Goal: Task Accomplishment & Management: Use online tool/utility

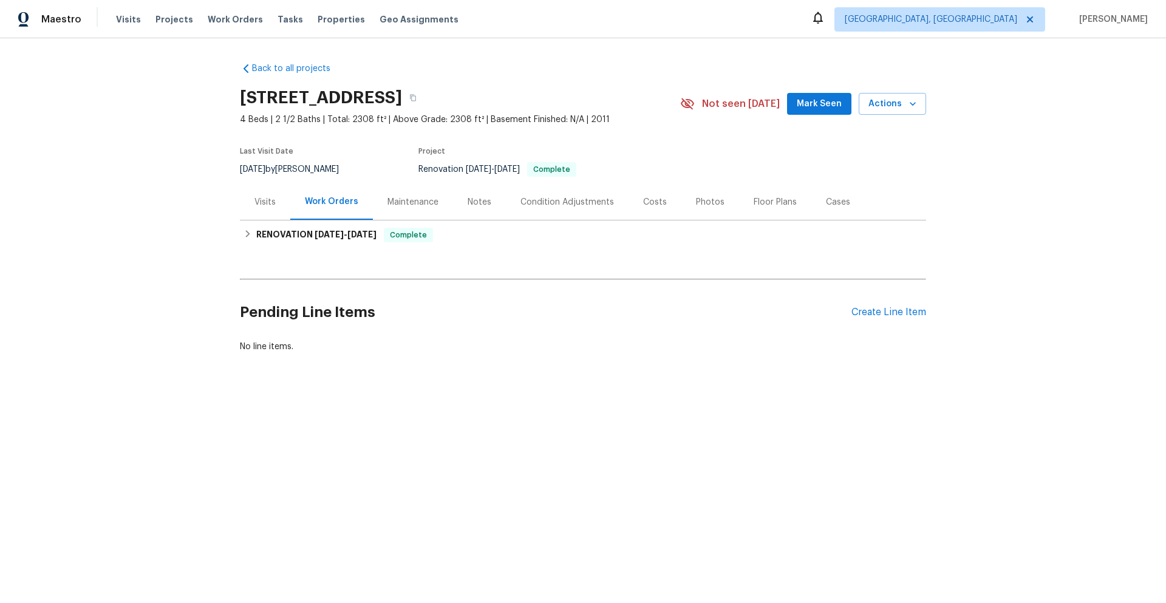
click at [261, 203] on div "Visits" at bounding box center [264, 202] width 21 height 12
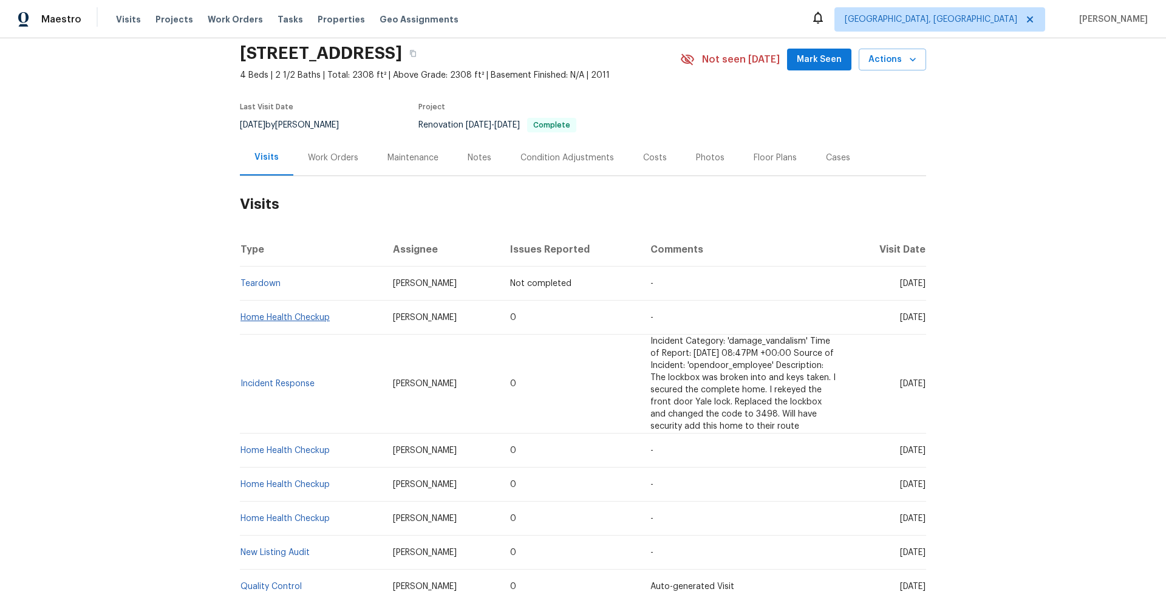
scroll to position [121, 0]
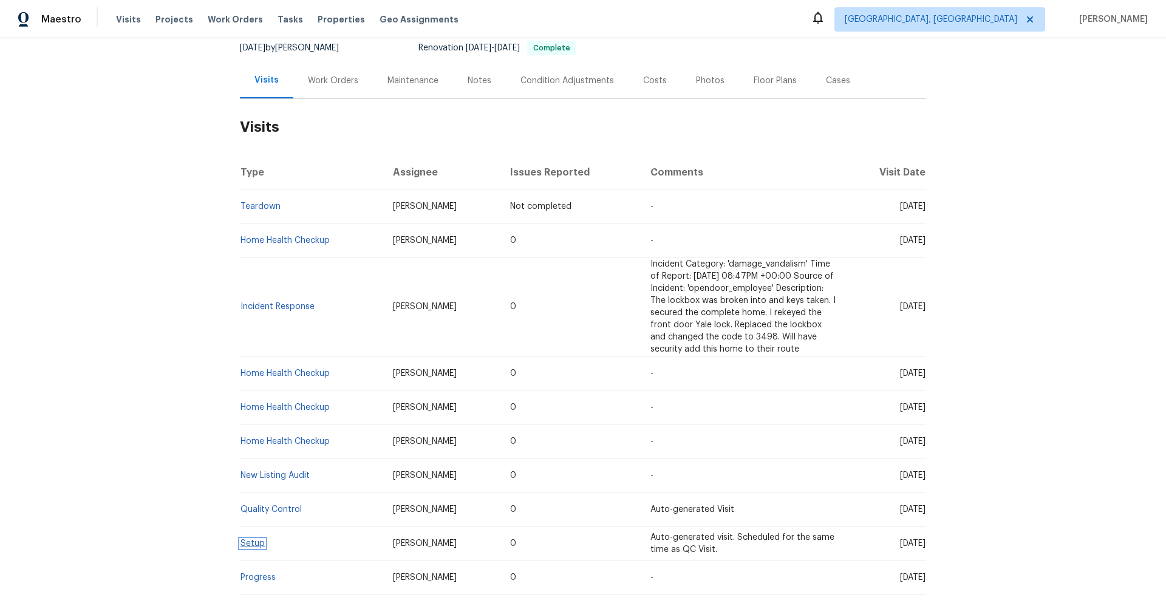
click at [244, 547] on link "Setup" at bounding box center [252, 543] width 24 height 9
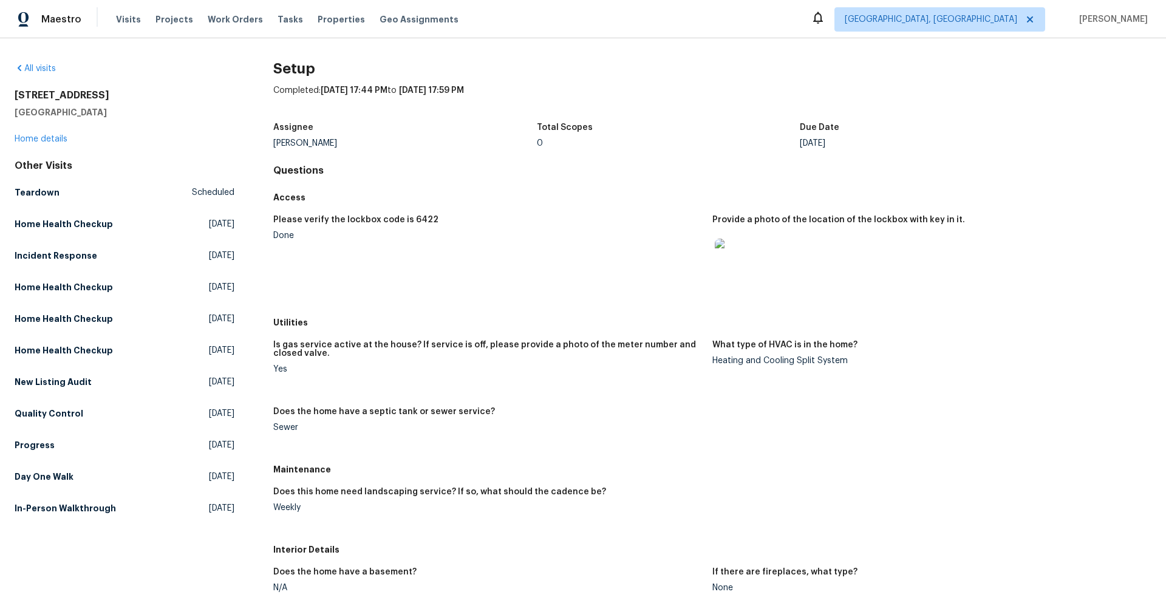
click at [782, 277] on div at bounding box center [926, 257] width 429 height 53
click at [737, 272] on img at bounding box center [734, 258] width 39 height 39
